Goal: Task Accomplishment & Management: Use online tool/utility

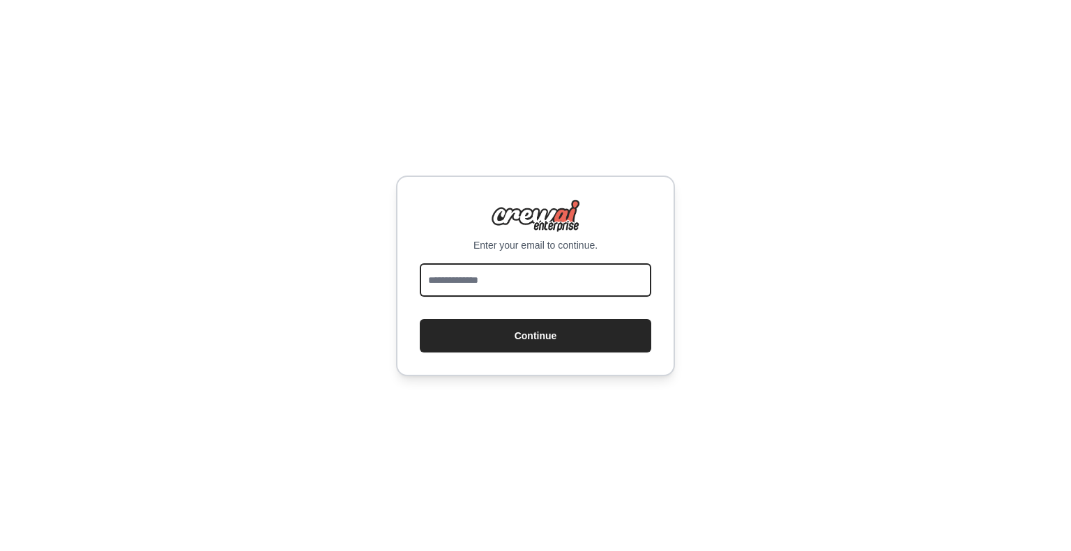
click at [577, 275] on input "email" at bounding box center [535, 280] width 231 height 33
type input "*"
type input "**********"
click at [420, 319] on button "Continue" at bounding box center [535, 335] width 231 height 33
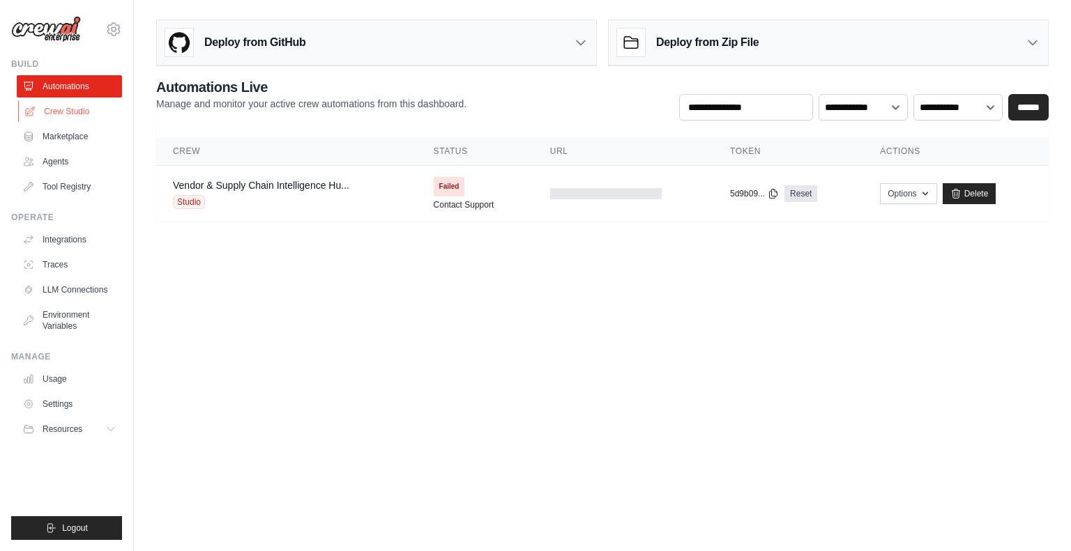
click at [88, 108] on link "Crew Studio" at bounding box center [70, 111] width 105 height 22
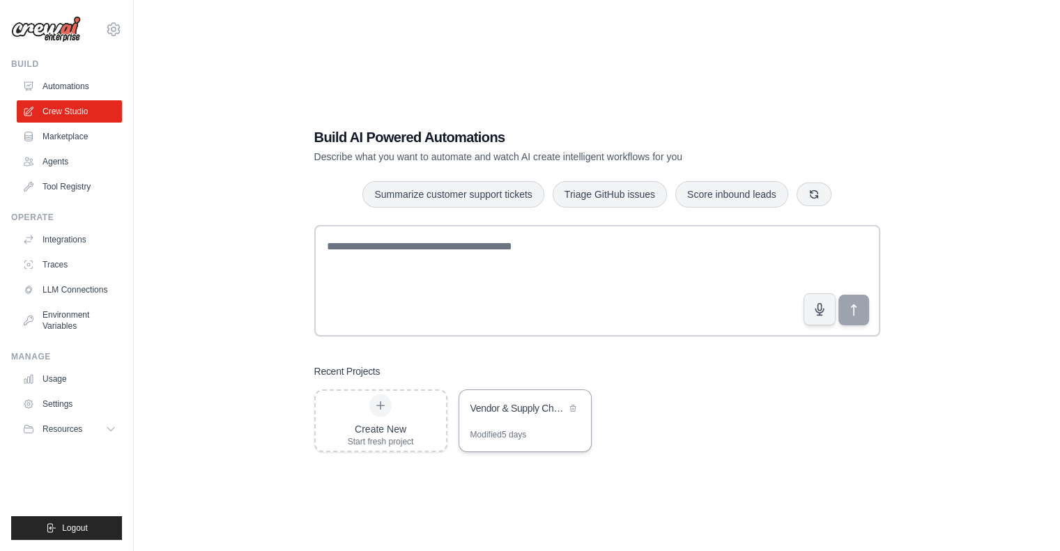
click at [551, 404] on div "Vendor & Supply Chain Intelligence Hub" at bounding box center [519, 409] width 96 height 14
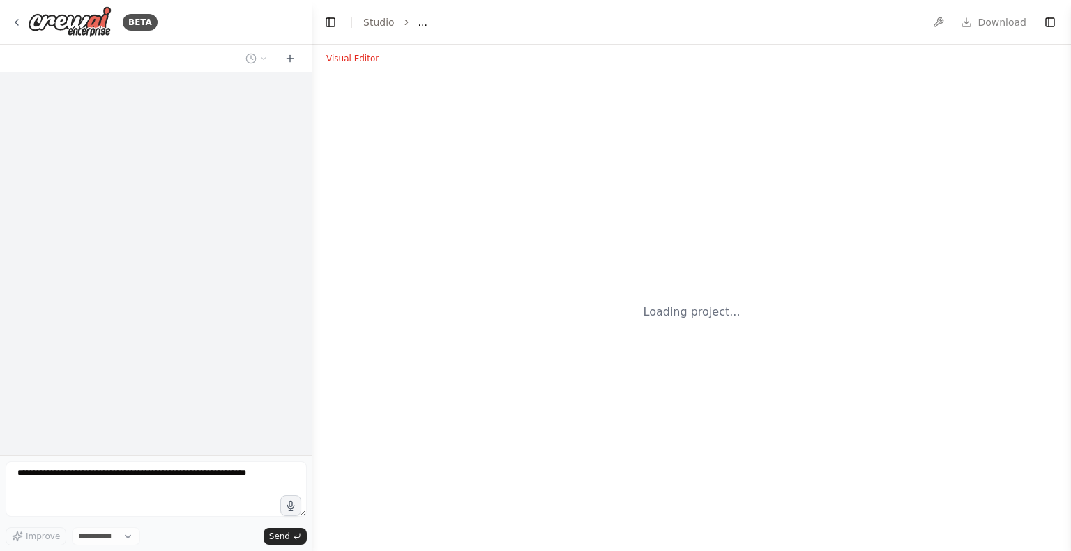
select select "****"
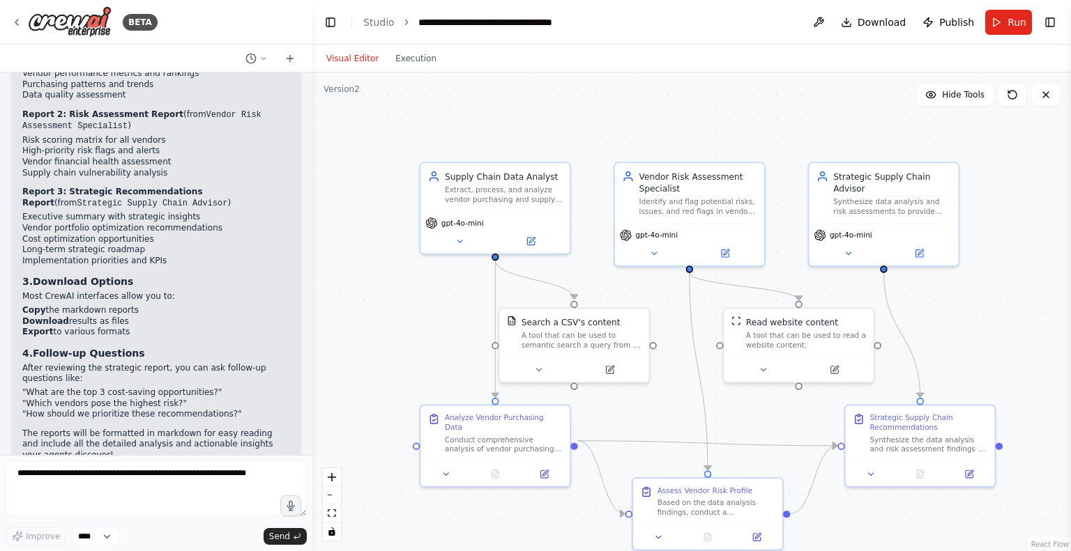
scroll to position [2394, 0]
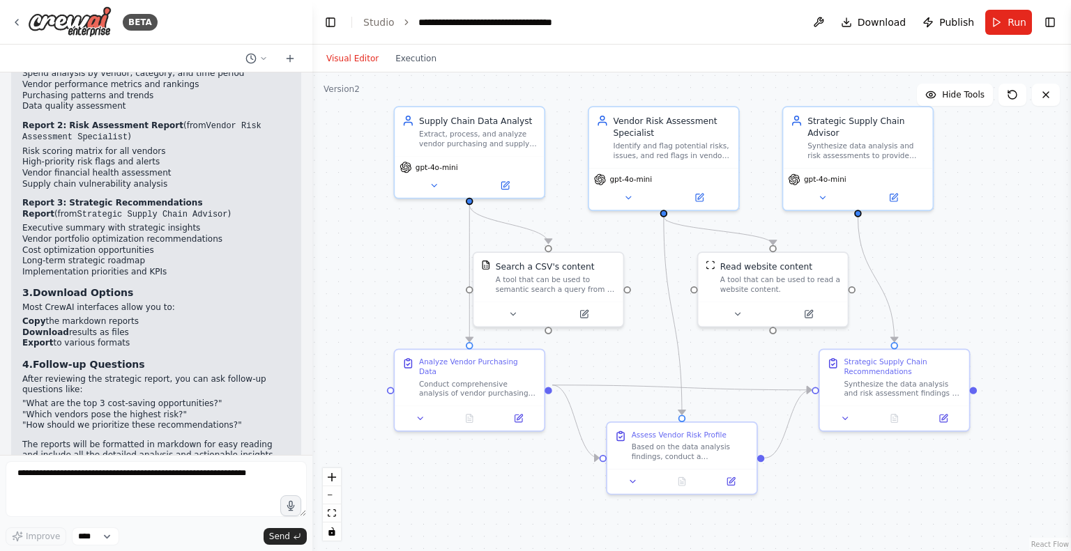
drag, startPoint x: 681, startPoint y: 367, endPoint x: 655, endPoint y: 312, distance: 61.4
click at [655, 312] on div ".deletable-edge-delete-btn { width: 20px; height: 20px; border: 0px solid #ffff…" at bounding box center [691, 312] width 758 height 479
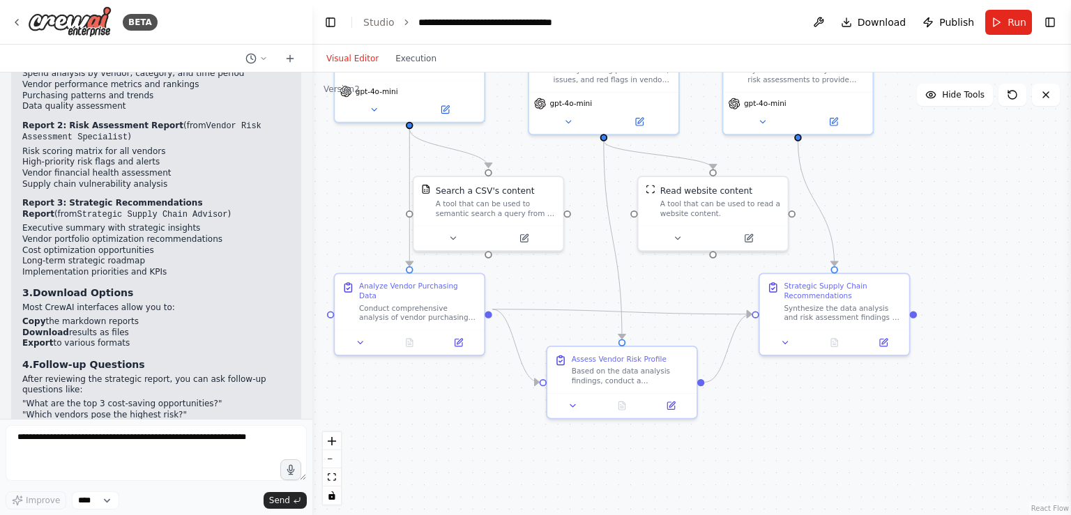
drag, startPoint x: 954, startPoint y: 237, endPoint x: 918, endPoint y: 204, distance: 49.3
click at [918, 204] on div ".deletable-edge-delete-btn { width: 20px; height: 20px; border: 0px solid #ffff…" at bounding box center [691, 294] width 758 height 443
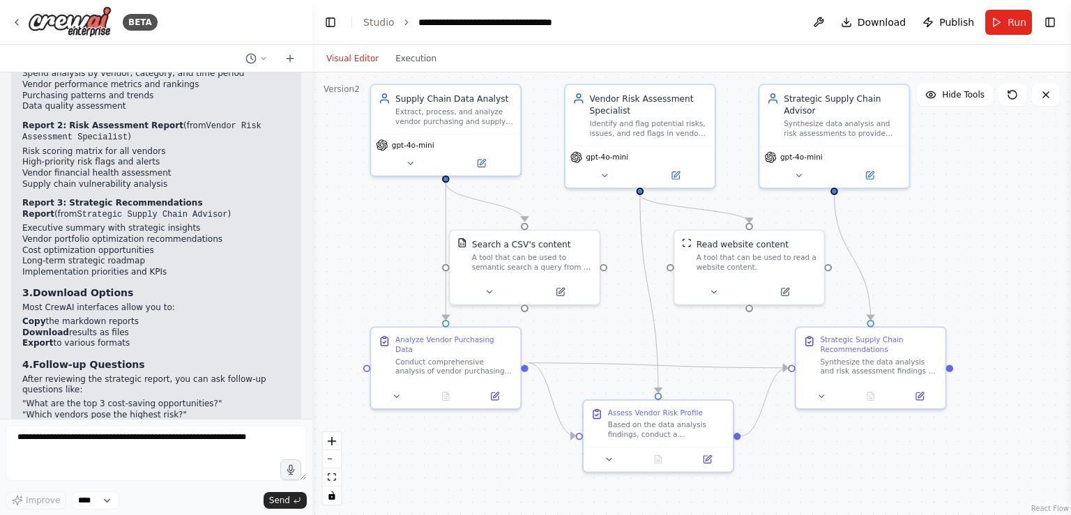
drag, startPoint x: 945, startPoint y: 277, endPoint x: 982, endPoint y: 330, distance: 65.2
click at [982, 330] on div ".deletable-edge-delete-btn { width: 20px; height: 20px; border: 0px solid #ffff…" at bounding box center [691, 294] width 758 height 443
drag, startPoint x: 930, startPoint y: 281, endPoint x: 924, endPoint y: 270, distance: 12.8
click at [924, 270] on div ".deletable-edge-delete-btn { width: 20px; height: 20px; border: 0px solid #ffff…" at bounding box center [691, 294] width 758 height 443
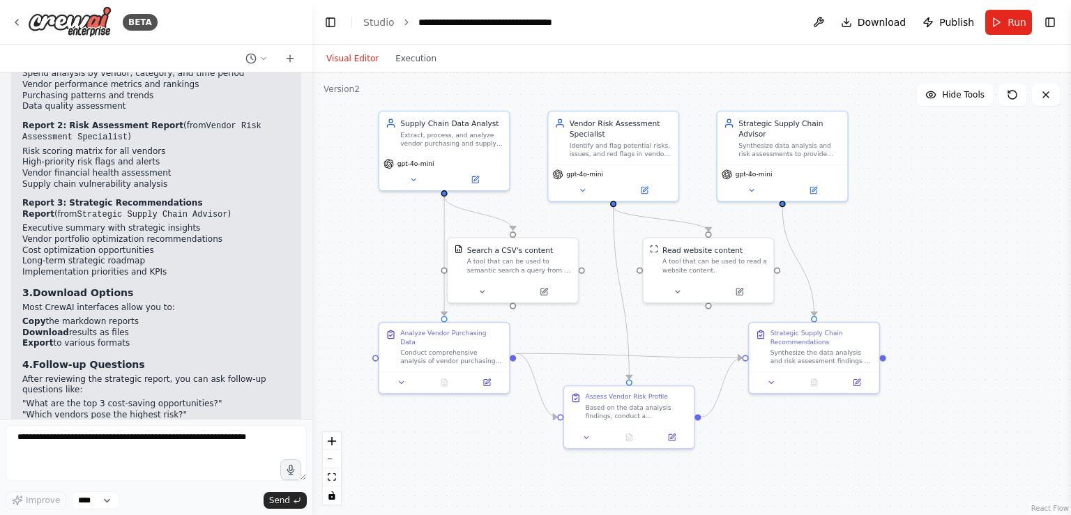
drag, startPoint x: 729, startPoint y: 314, endPoint x: 712, endPoint y: 322, distance: 19.0
click at [712, 322] on div ".deletable-edge-delete-btn { width: 20px; height: 20px; border: 0px solid #ffff…" at bounding box center [691, 294] width 758 height 443
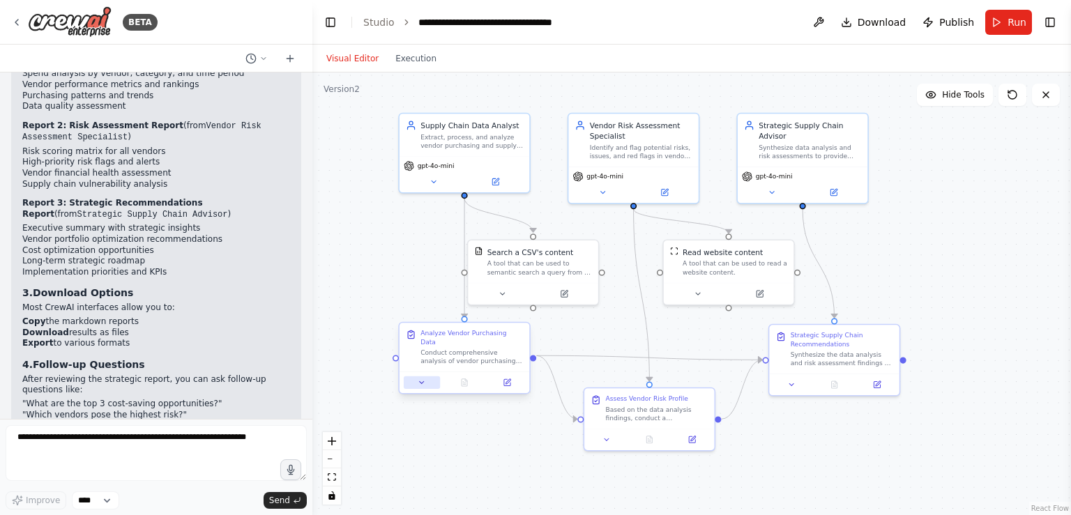
click at [427, 379] on button at bounding box center [422, 382] width 36 height 13
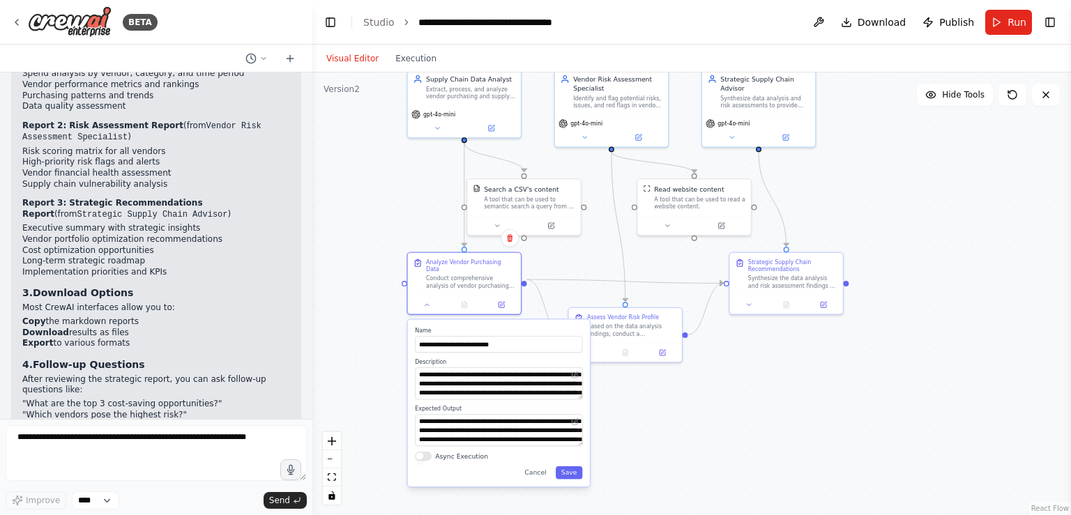
drag, startPoint x: 575, startPoint y: 358, endPoint x: 567, endPoint y: 246, distance: 111.8
click at [567, 246] on div ".deletable-edge-delete-btn { width: 20px; height: 20px; border: 0px solid #ffff…" at bounding box center [691, 294] width 758 height 443
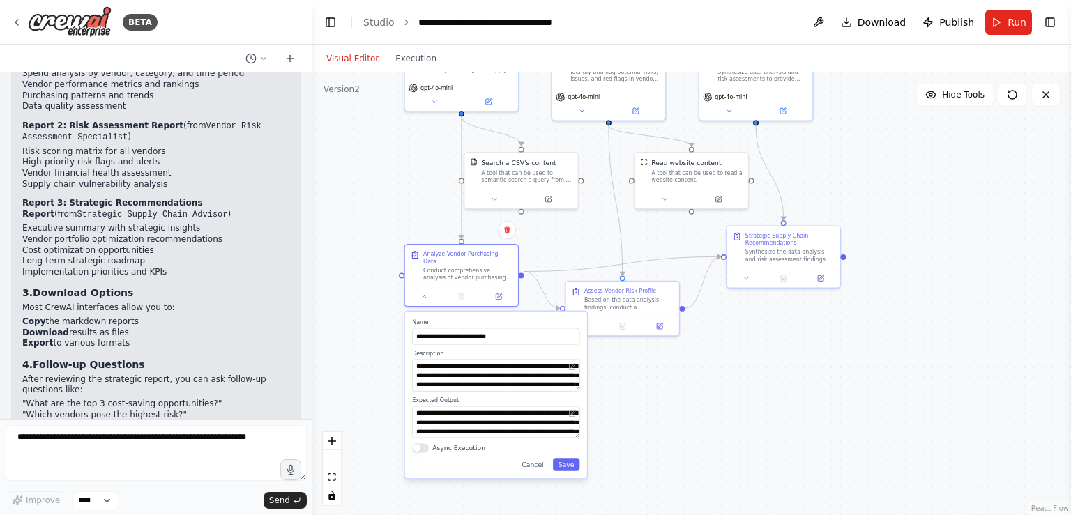
drag, startPoint x: 574, startPoint y: 365, endPoint x: 574, endPoint y: 388, distance: 23.0
click at [574, 388] on div "**********" at bounding box center [496, 395] width 182 height 167
click at [516, 372] on textarea "**********" at bounding box center [496, 375] width 168 height 32
click at [625, 404] on div ".deletable-edge-delete-btn { width: 20px; height: 20px; border: 0px solid #ffff…" at bounding box center [691, 294] width 758 height 443
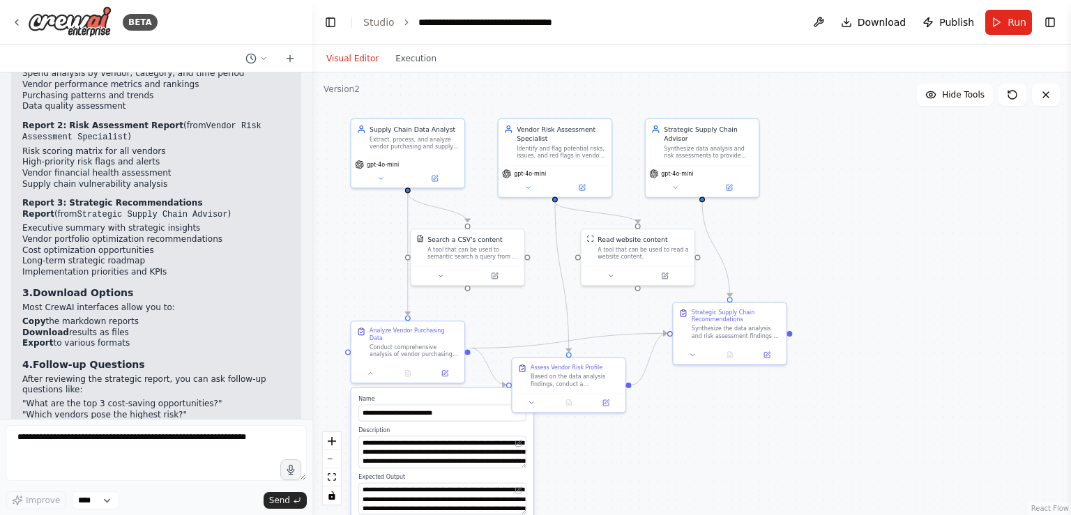
drag, startPoint x: 723, startPoint y: 371, endPoint x: 669, endPoint y: 448, distance: 93.6
click at [669, 448] on div ".deletable-edge-delete-btn { width: 20px; height: 20px; border: 0px solid #ffff…" at bounding box center [691, 294] width 758 height 443
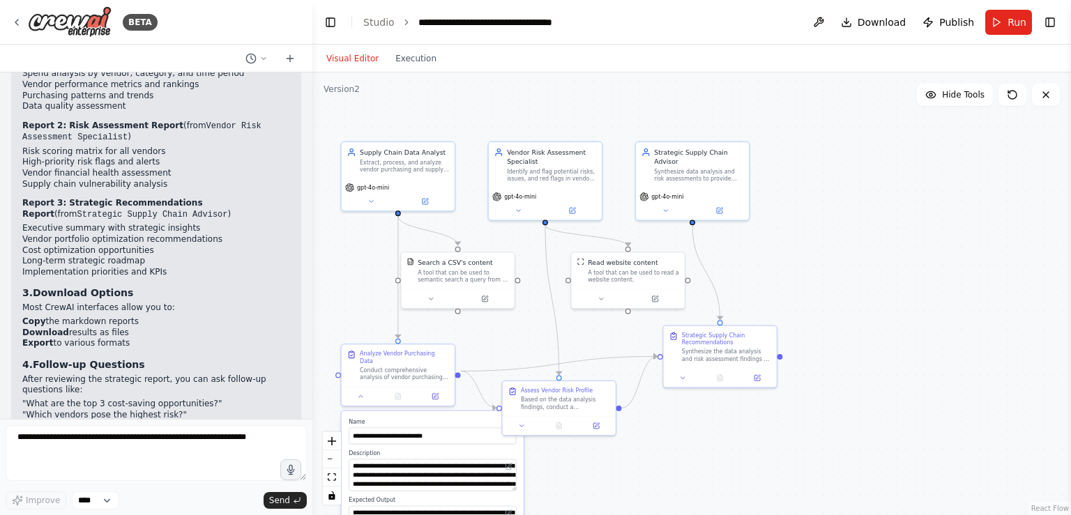
drag, startPoint x: 594, startPoint y: 439, endPoint x: 584, endPoint y: 462, distance: 25.0
click at [584, 462] on div ".deletable-edge-delete-btn { width: 20px; height: 20px; border: 0px solid #ffff…" at bounding box center [691, 294] width 758 height 443
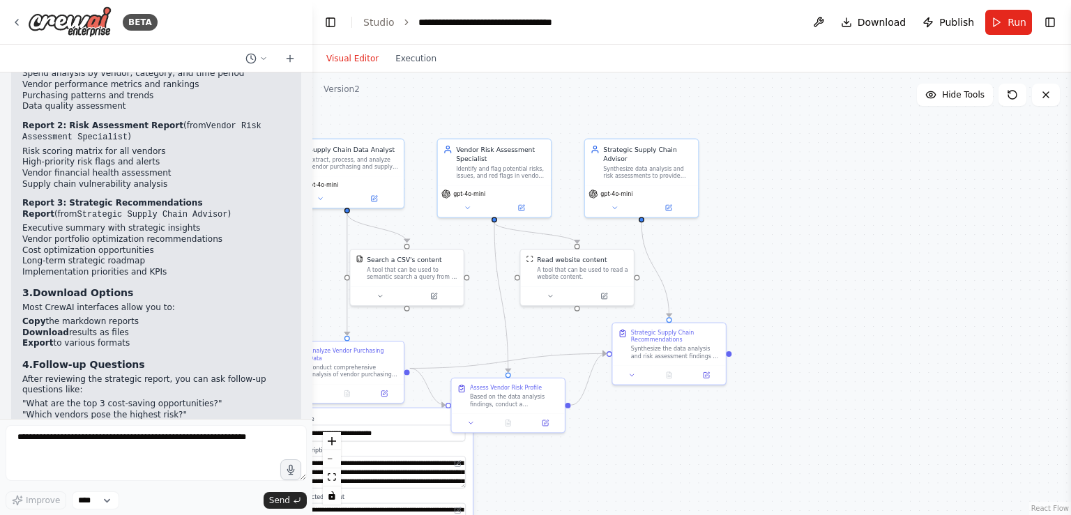
drag, startPoint x: 731, startPoint y: 426, endPoint x: 708, endPoint y: 420, distance: 23.0
click at [708, 420] on div ".deletable-edge-delete-btn { width: 20px; height: 20px; border: 0px solid #ffff…" at bounding box center [691, 294] width 758 height 443
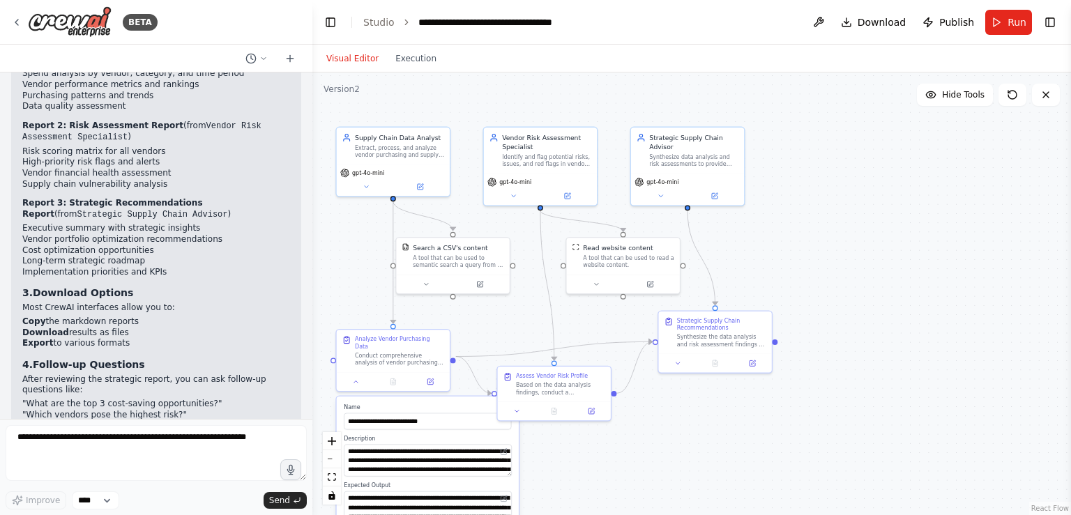
drag, startPoint x: 728, startPoint y: 434, endPoint x: 750, endPoint y: 422, distance: 25.3
click at [750, 422] on div ".deletable-edge-delete-btn { width: 20px; height: 20px; border: 0px solid #ffff…" at bounding box center [691, 294] width 758 height 443
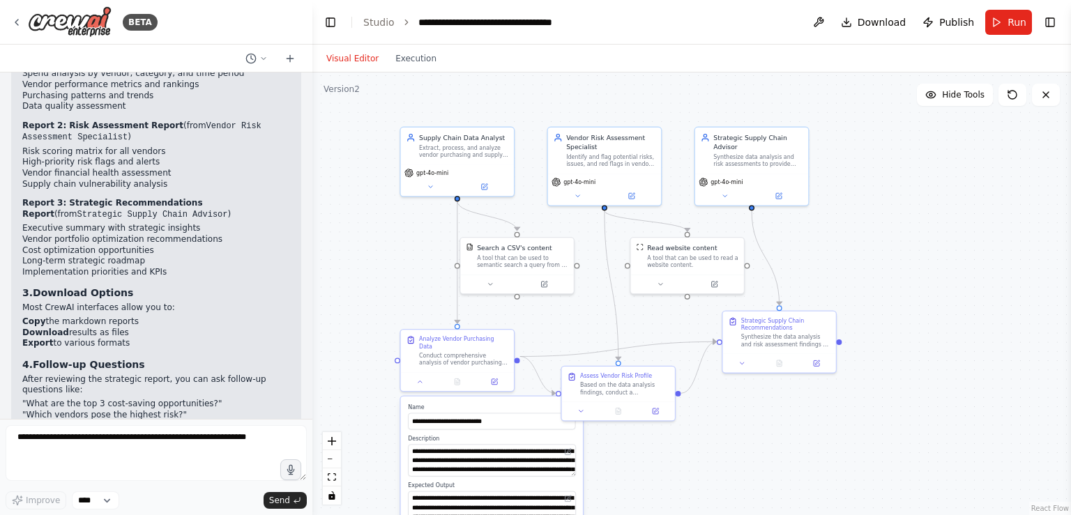
drag, startPoint x: 685, startPoint y: 430, endPoint x: 744, endPoint y: 433, distance: 59.3
click at [744, 433] on div ".deletable-edge-delete-btn { width: 20px; height: 20px; border: 0px solid #ffff…" at bounding box center [691, 294] width 758 height 443
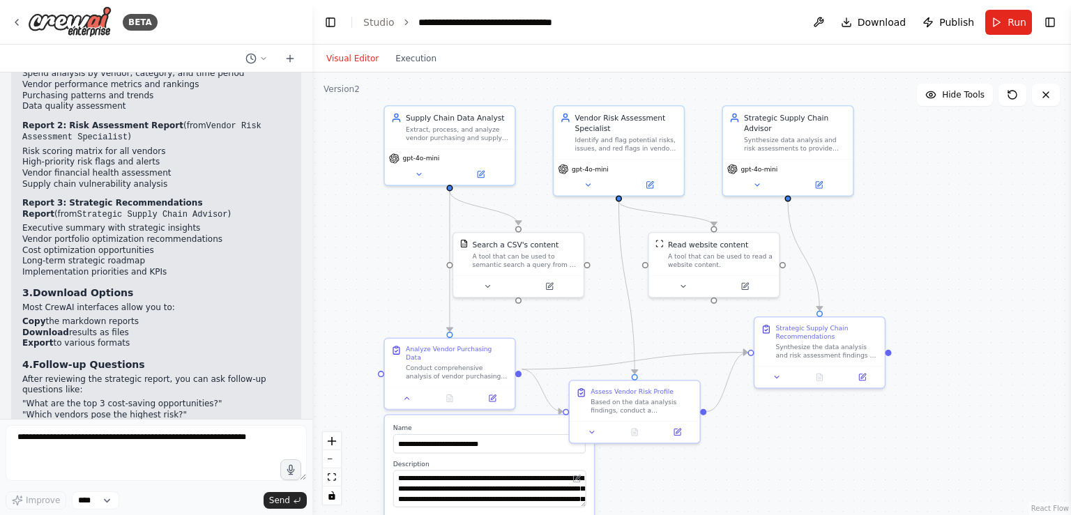
drag, startPoint x: 772, startPoint y: 424, endPoint x: 791, endPoint y: 431, distance: 20.1
click at [791, 431] on div ".deletable-edge-delete-btn { width: 20px; height: 20px; border: 0px solid #ffff…" at bounding box center [691, 294] width 758 height 443
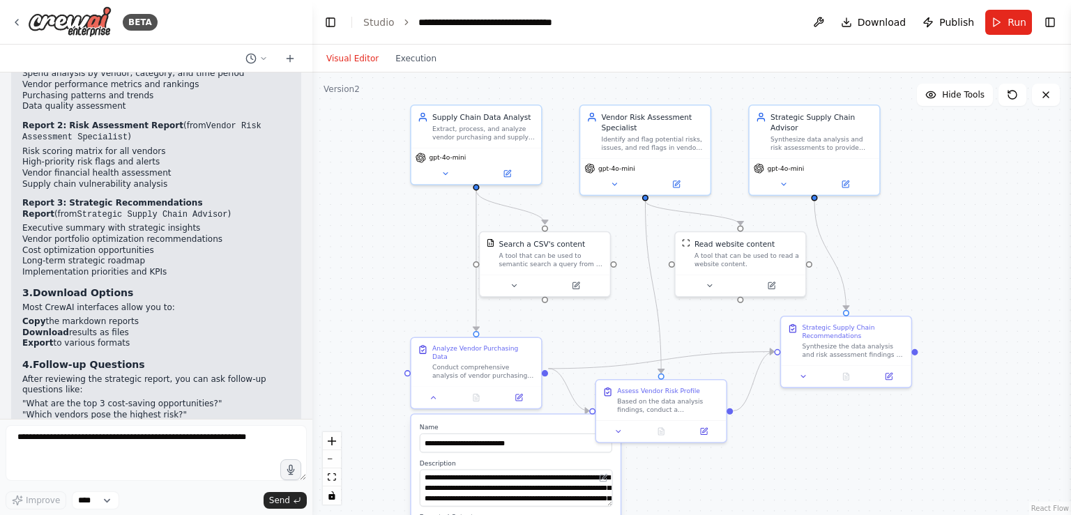
drag, startPoint x: 583, startPoint y: 349, endPoint x: 600, endPoint y: 351, distance: 17.6
click at [600, 351] on div ".deletable-edge-delete-btn { width: 20px; height: 20px; border: 0px solid #ffff…" at bounding box center [691, 294] width 758 height 443
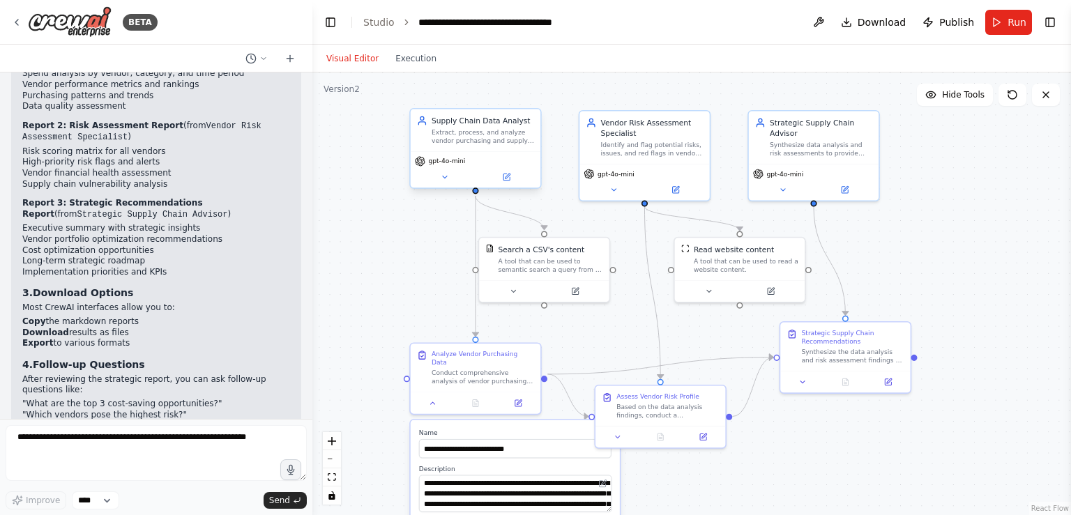
click at [455, 163] on span "gpt-4o-mini" at bounding box center [446, 161] width 37 height 8
click at [447, 175] on icon at bounding box center [445, 177] width 8 height 8
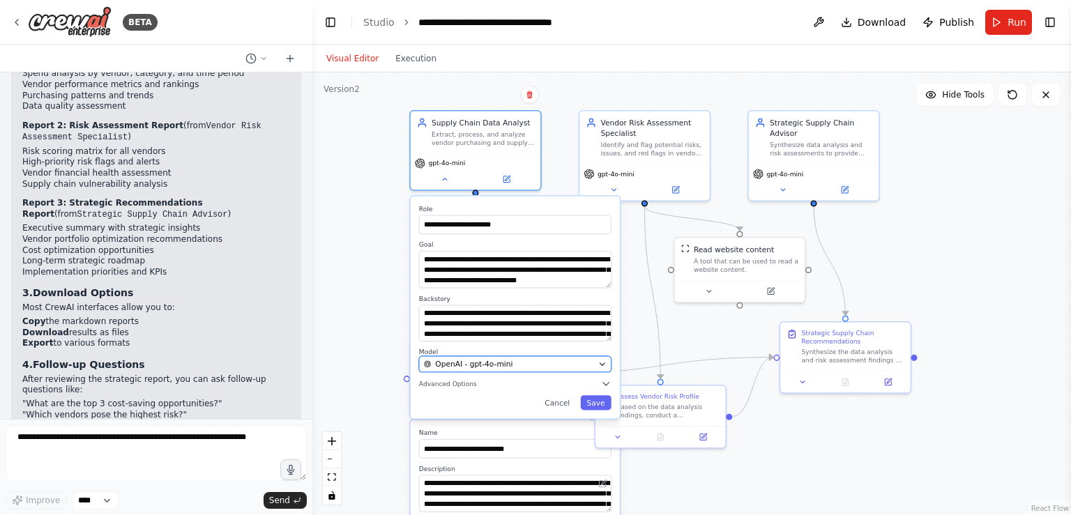
click at [485, 367] on span "OpenAI - gpt-4o-mini" at bounding box center [473, 364] width 77 height 10
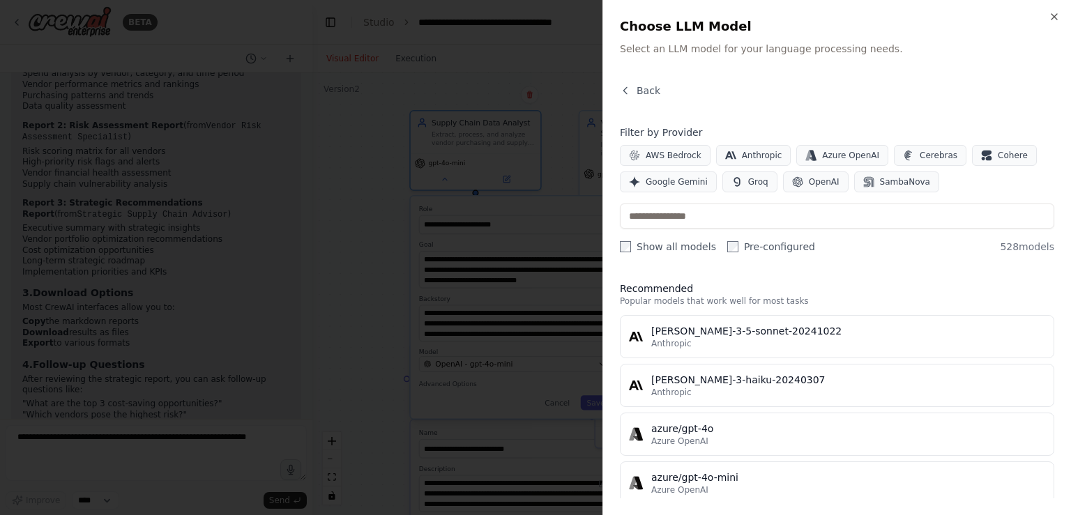
click at [508, 212] on div at bounding box center [535, 257] width 1071 height 515
